Goal: Find specific page/section: Find specific page/section

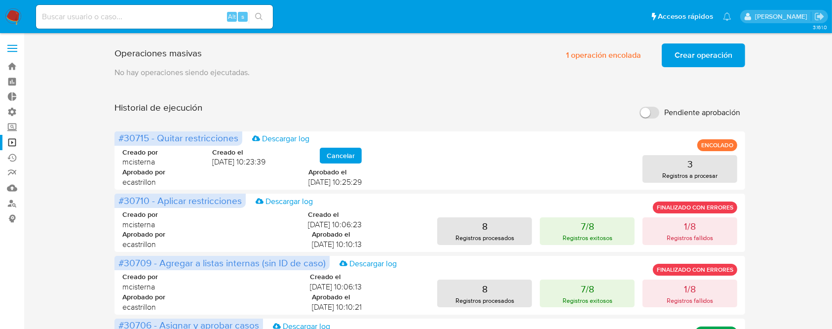
click at [69, 17] on input at bounding box center [154, 16] width 237 height 13
paste input "1155891788"
type input "1155891788"
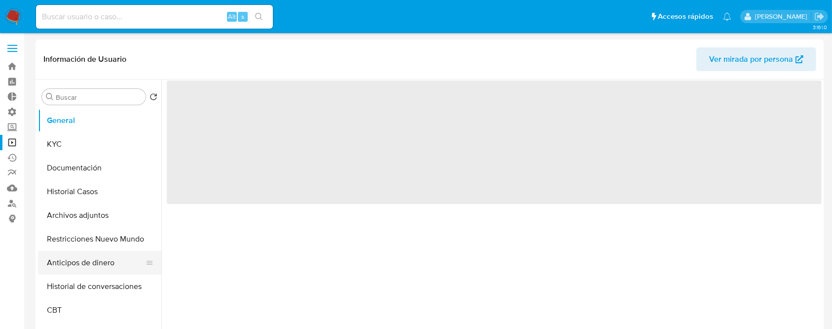
select select "10"
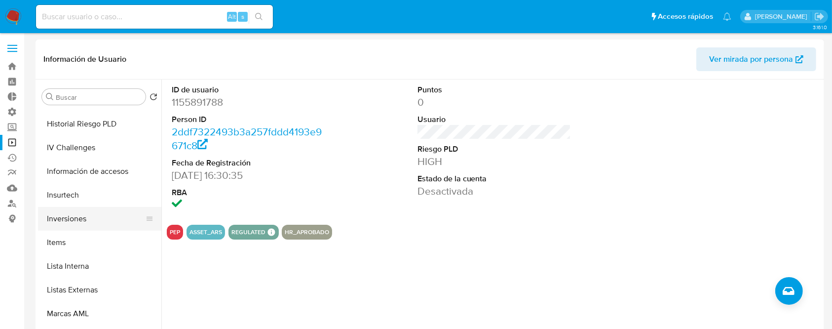
scroll to position [424, 0]
click at [73, 273] on button "Lista Interna" at bounding box center [96, 266] width 116 height 24
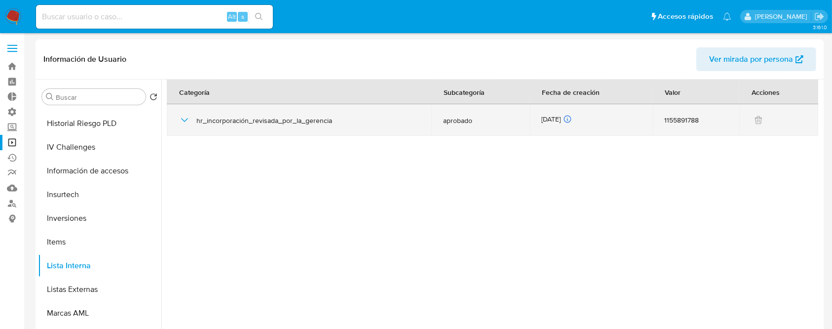
click at [182, 117] on icon "button" at bounding box center [185, 120] width 12 height 12
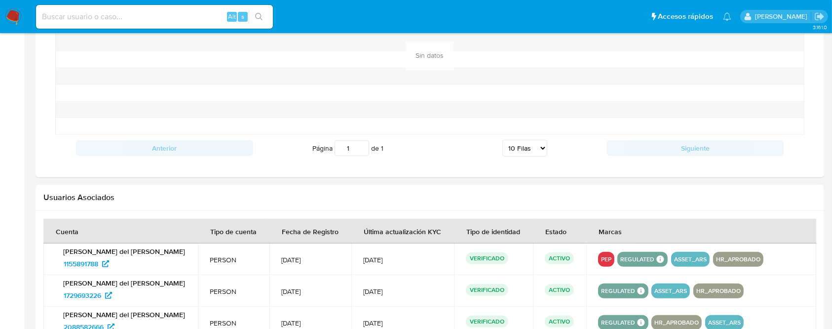
scroll to position [988, 0]
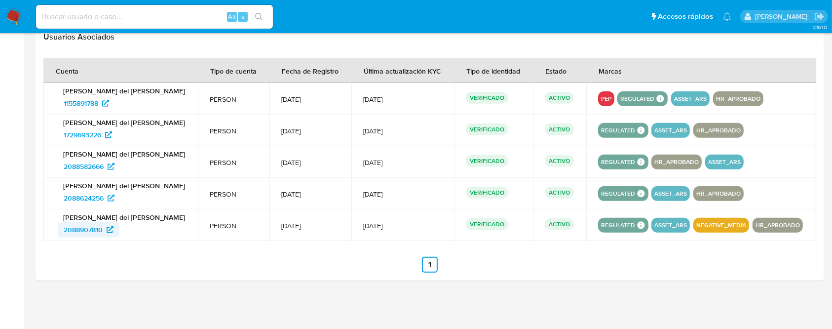
click at [91, 228] on span "2088907810" at bounding box center [83, 230] width 39 height 16
click at [106, 13] on input at bounding box center [154, 16] width 237 height 13
paste input "1204961075"
type input "1204961075"
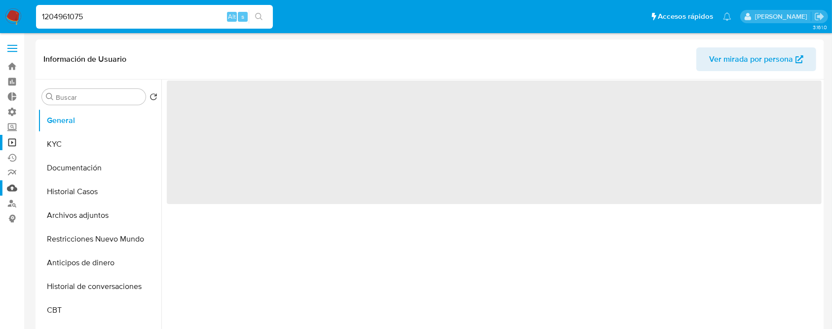
select select "10"
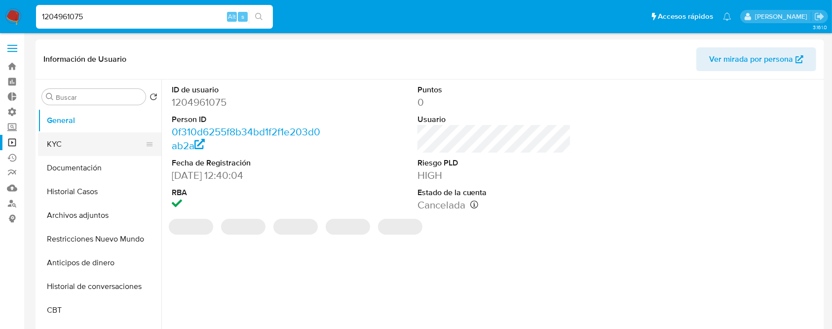
click at [63, 144] on button "KYC" at bounding box center [96, 144] width 116 height 24
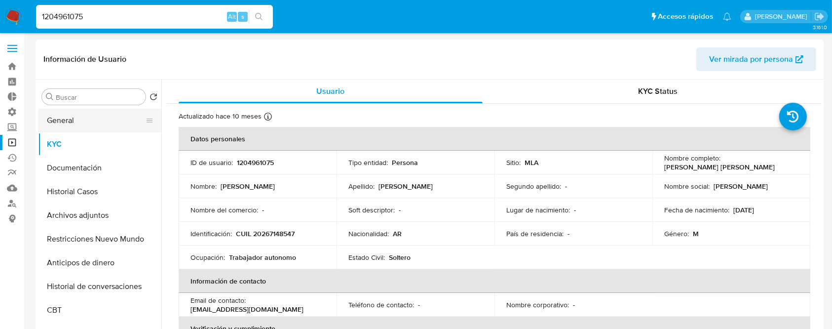
click at [122, 124] on button "General" at bounding box center [96, 121] width 116 height 24
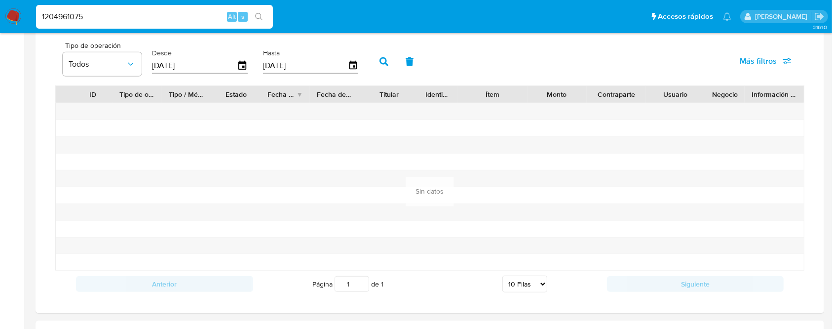
scroll to position [893, 0]
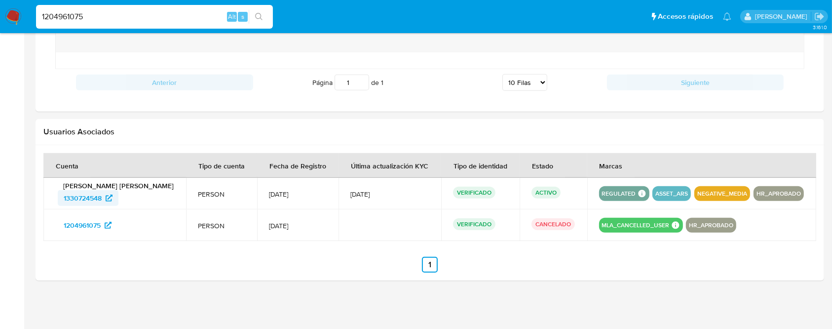
click at [77, 196] on span "1330724548" at bounding box center [83, 198] width 38 height 16
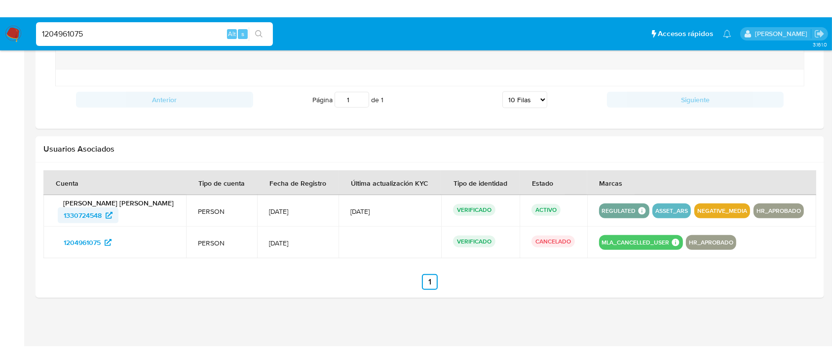
scroll to position [859, 0]
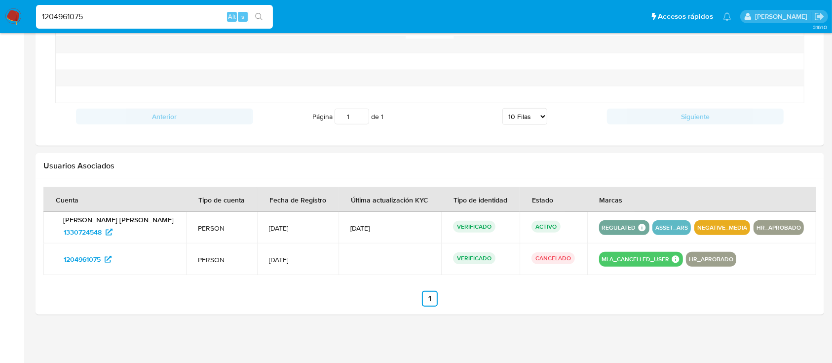
click at [93, 12] on input "1204961075" at bounding box center [154, 16] width 237 height 13
paste input "0134074"
type input "1200134074"
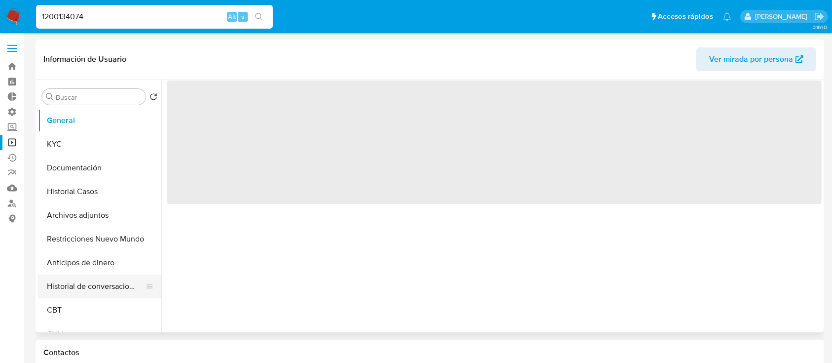
select select "10"
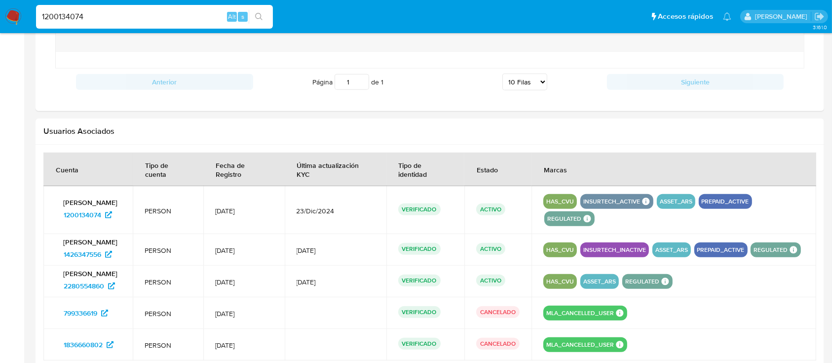
scroll to position [720, 0]
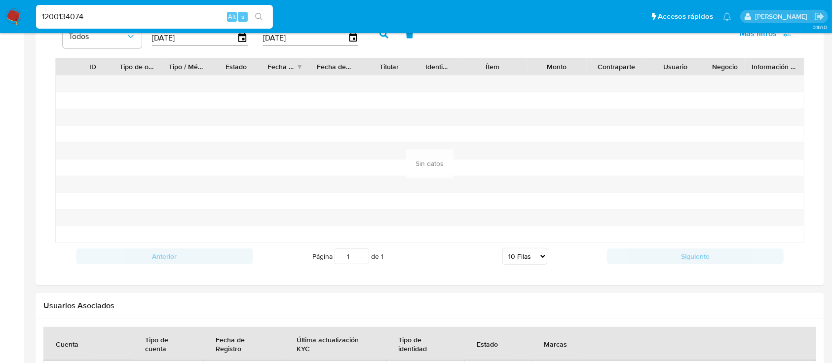
click at [154, 16] on input "1200134074" at bounding box center [154, 16] width 237 height 13
paste input "22780461"
type input "22780461"
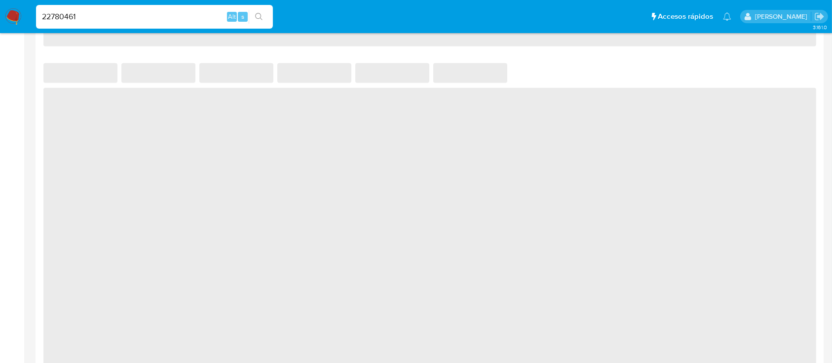
select select "10"
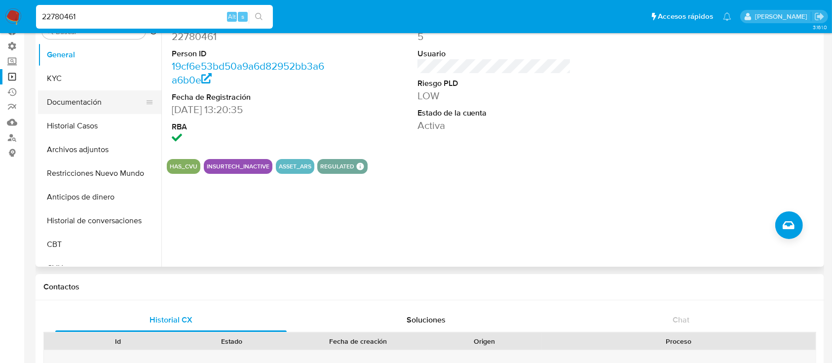
scroll to position [100, 0]
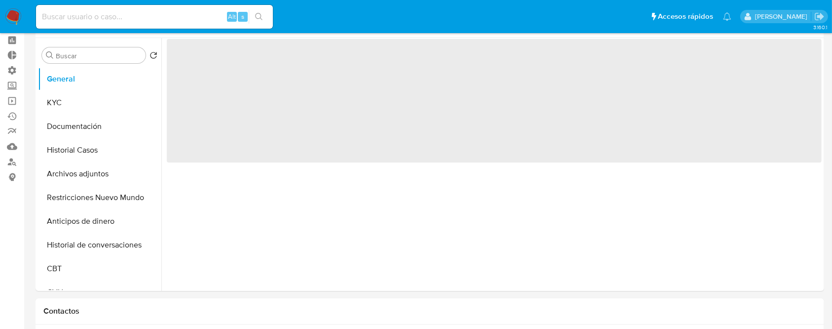
scroll to position [47, 0]
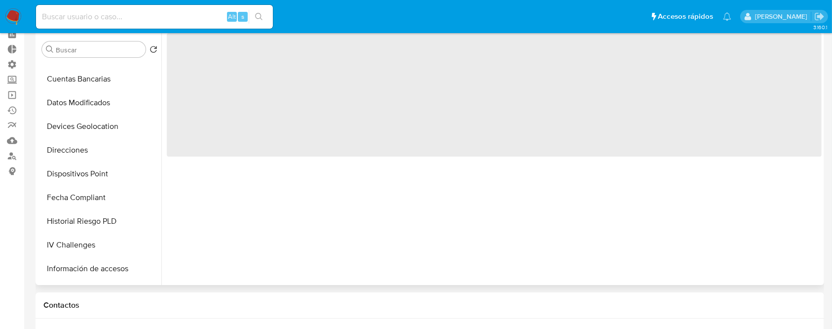
select select "10"
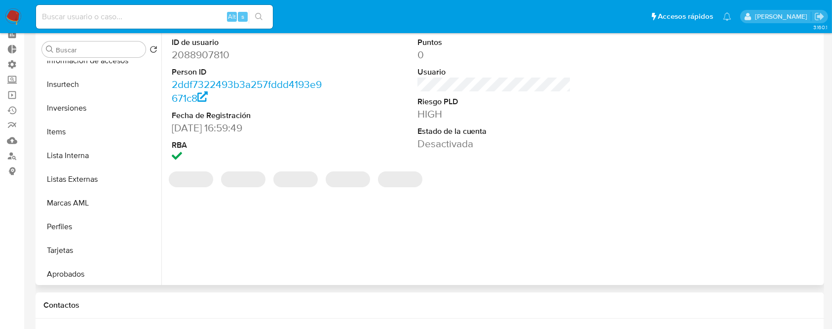
scroll to position [487, 0]
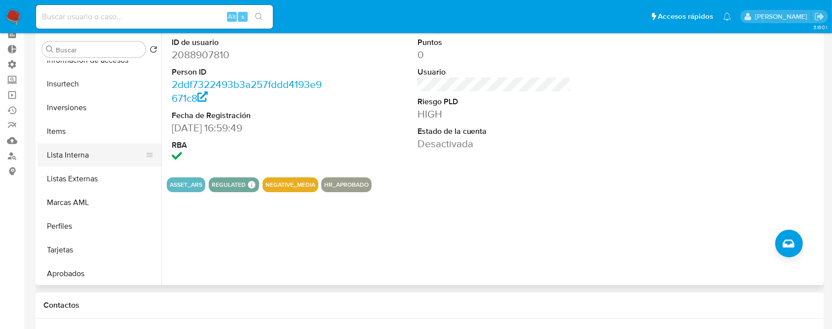
click at [69, 156] on button "Lista Interna" at bounding box center [96, 155] width 116 height 24
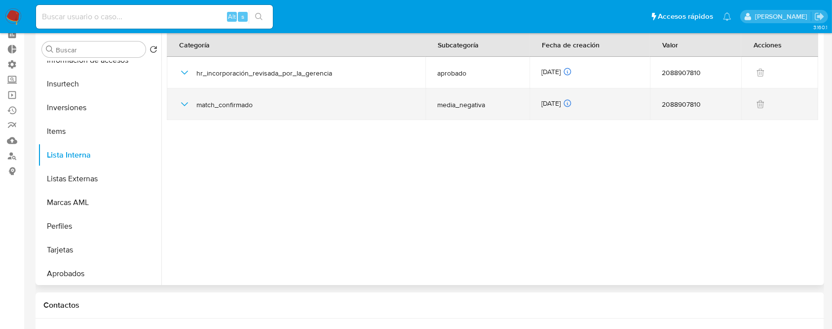
click at [188, 105] on icon "button" at bounding box center [185, 104] width 12 height 12
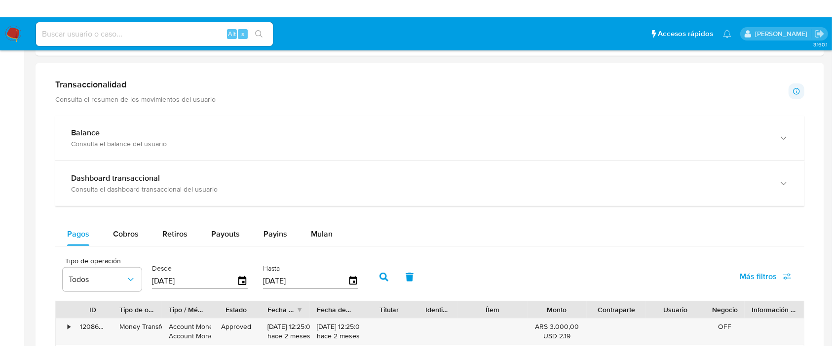
scroll to position [495, 0]
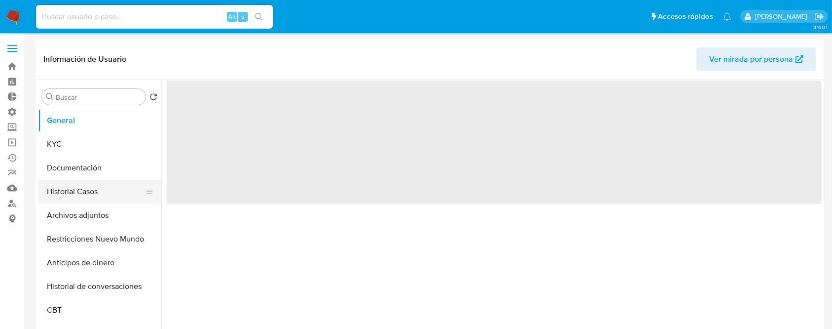
click at [87, 189] on button "Historial Casos" at bounding box center [96, 192] width 116 height 24
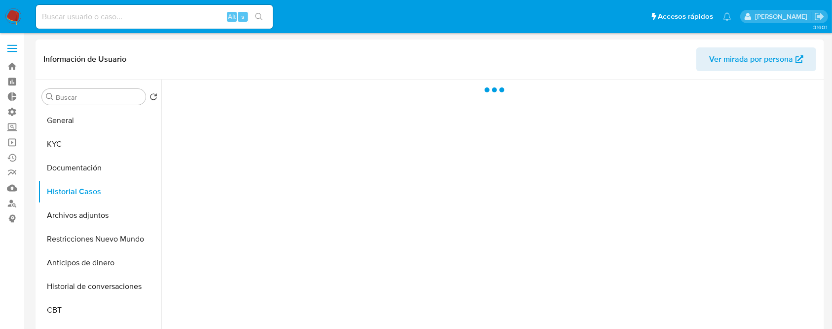
select select "10"
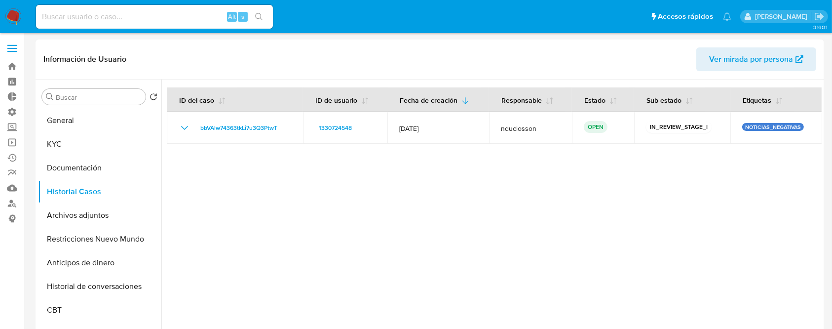
click at [189, 10] on input at bounding box center [154, 16] width 237 height 13
paste input "78554750"
type input "78554750"
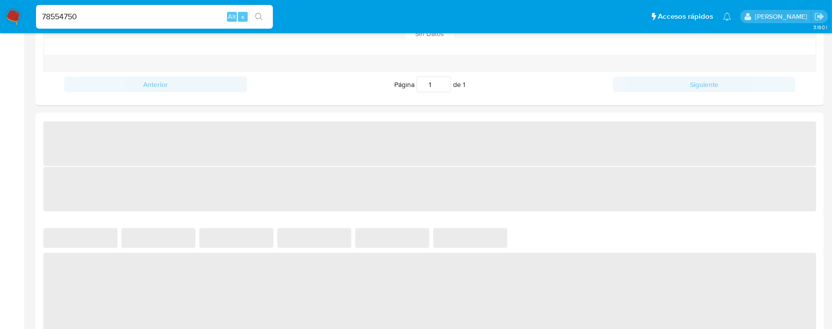
select select "10"
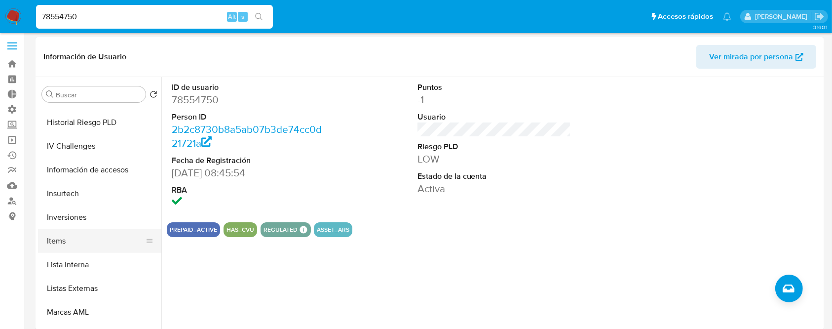
scroll to position [421, 0]
click at [77, 253] on button "Items" at bounding box center [96, 242] width 116 height 24
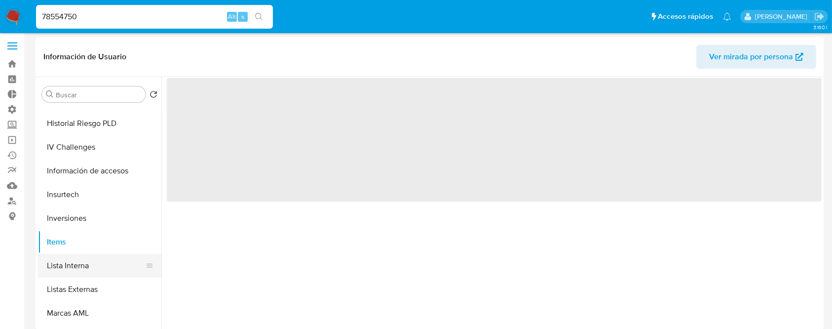
click at [83, 258] on button "Lista Interna" at bounding box center [96, 266] width 116 height 24
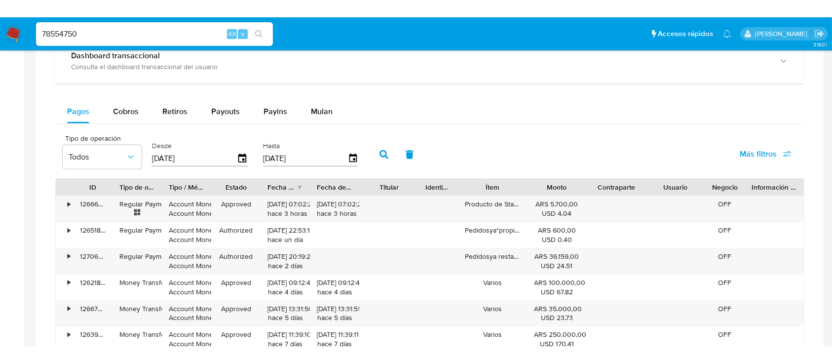
scroll to position [461, 0]
